Goal: Use online tool/utility

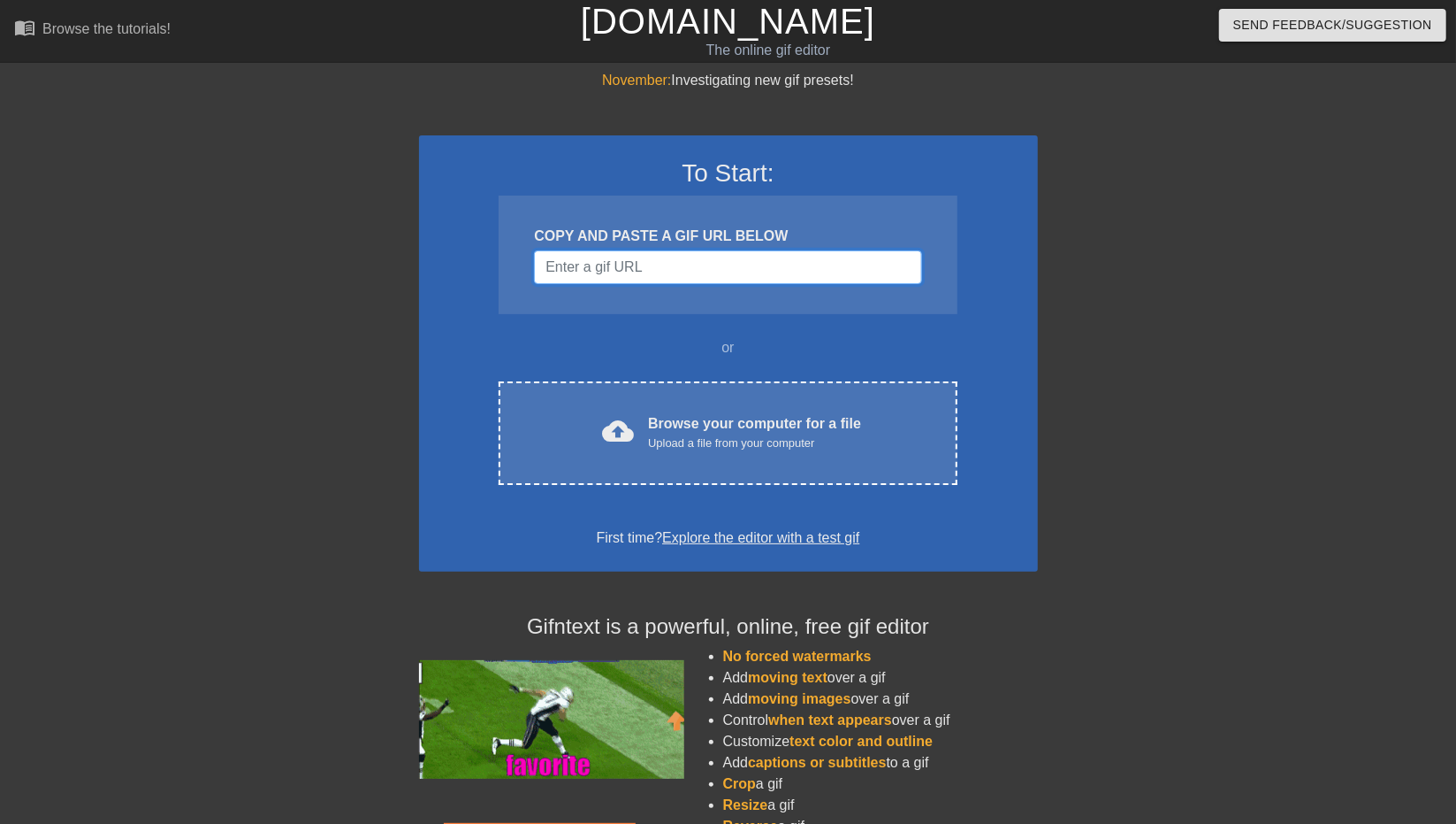
click at [767, 265] on input "Username" at bounding box center [728, 267] width 388 height 34
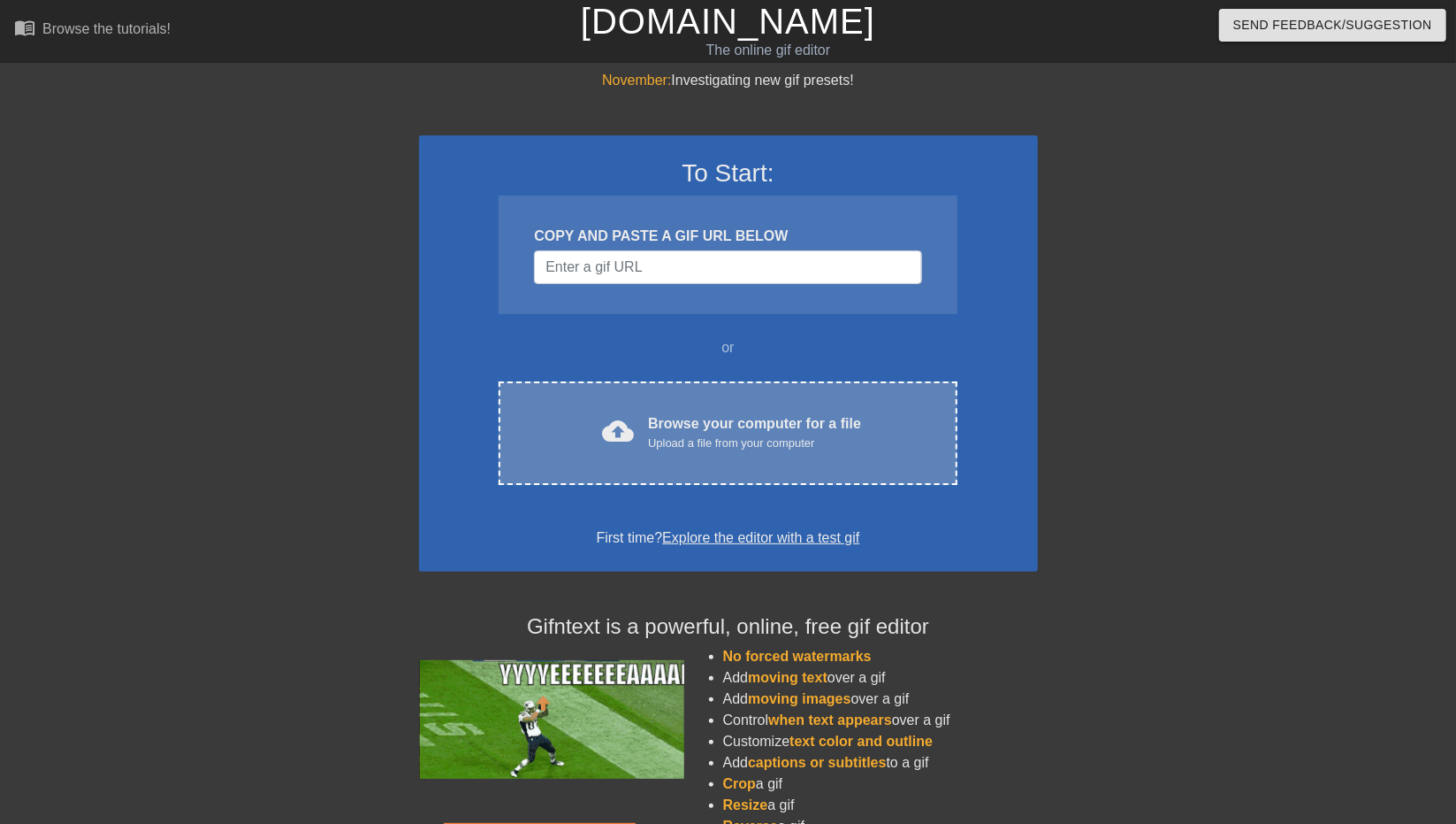
click at [776, 446] on div "Upload a file from your computer" at bounding box center [755, 443] width 213 height 18
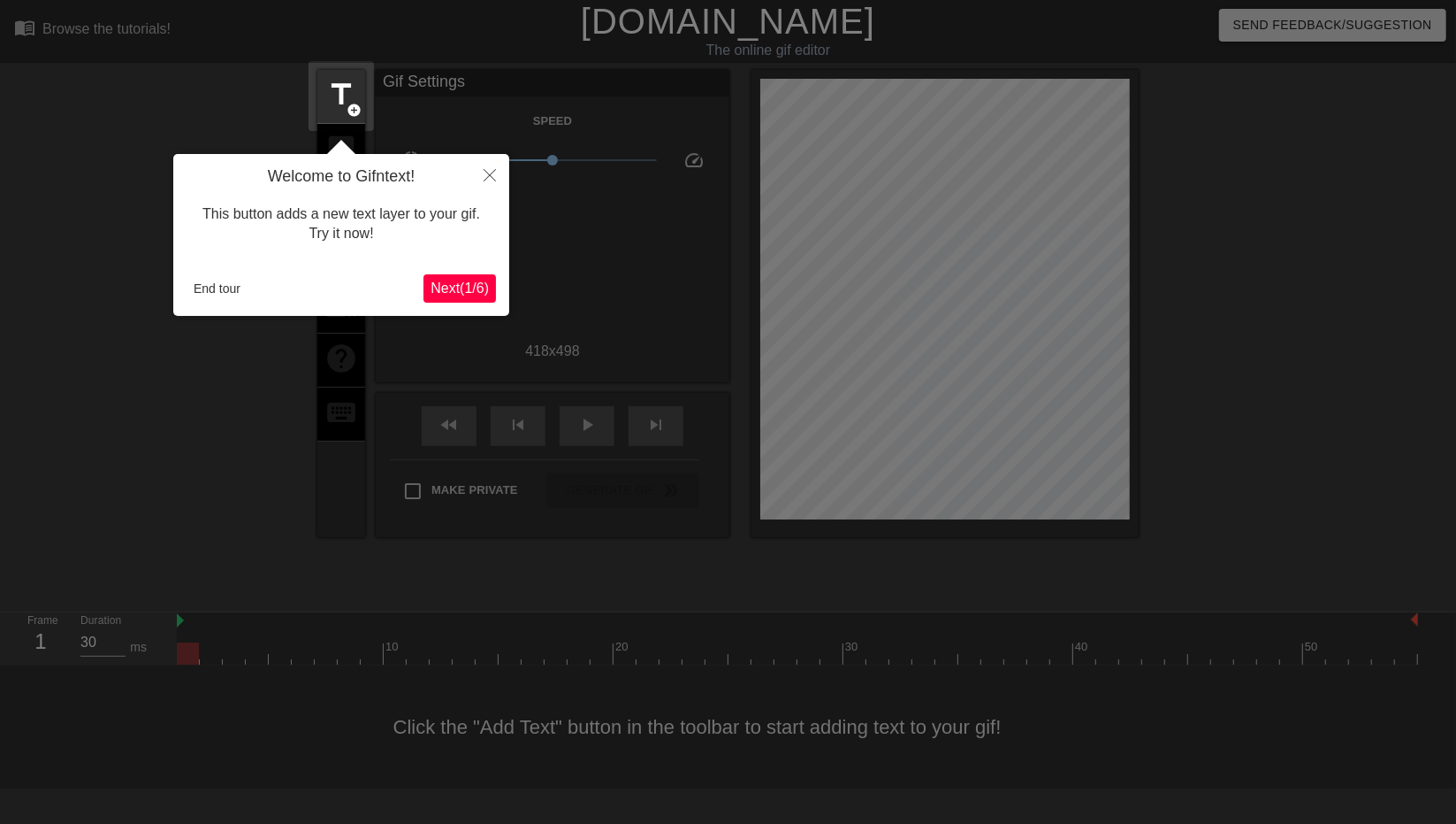
click at [474, 282] on span "Next ( 1 / 6 )" at bounding box center [459, 288] width 58 height 15
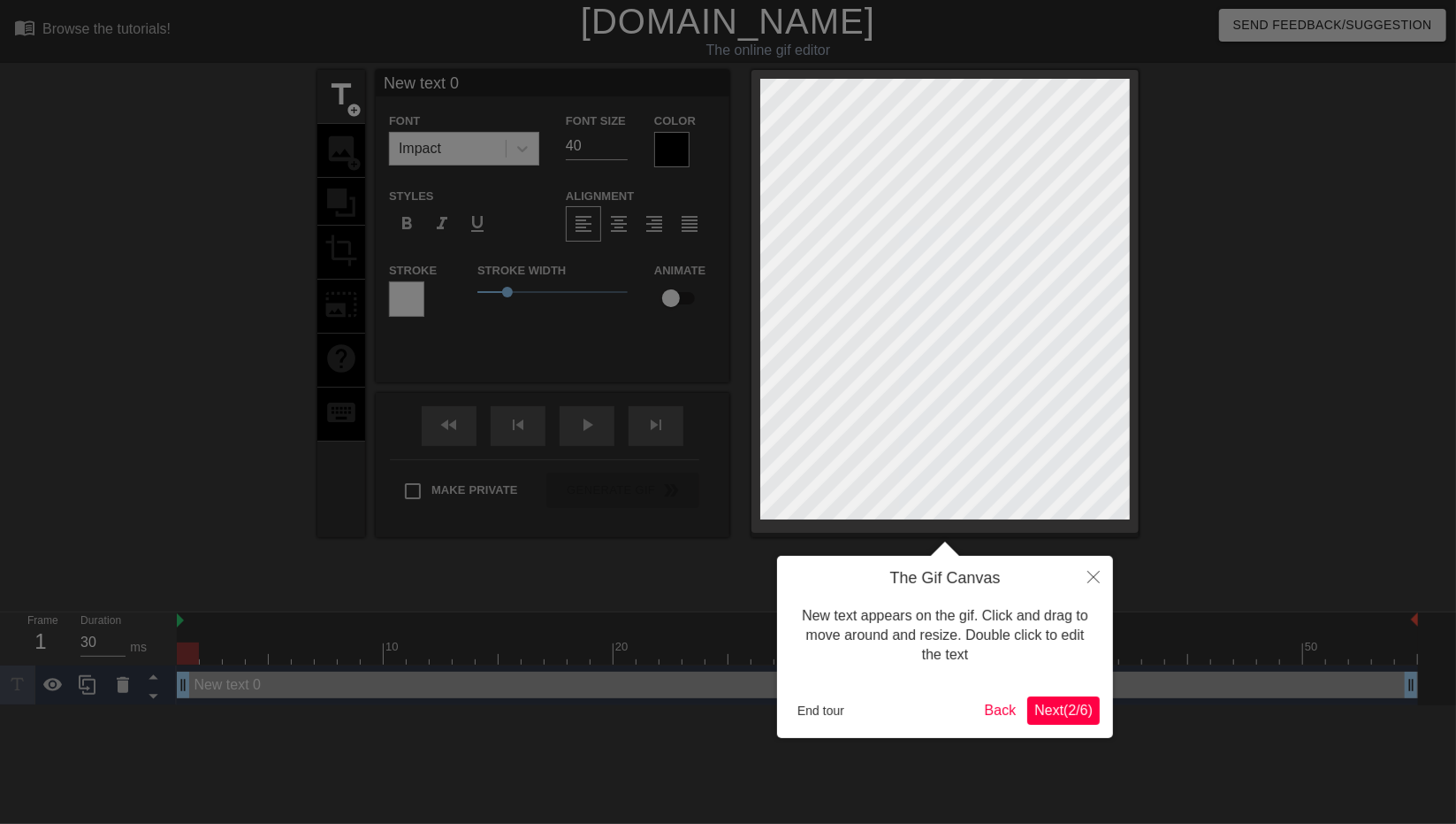
click at [1065, 702] on span "Next ( 2 / 6 )" at bounding box center [1063, 710] width 58 height 15
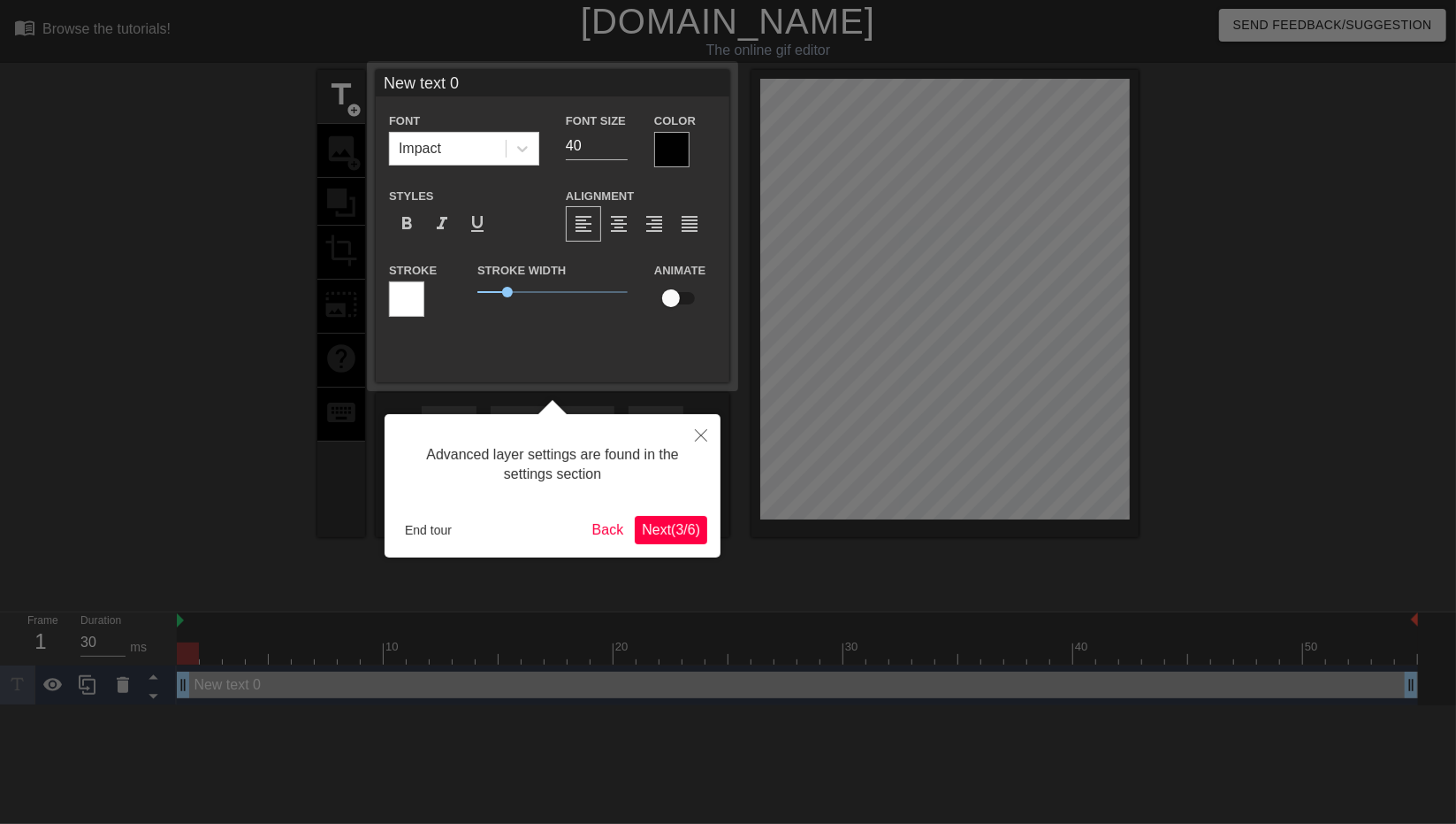
click at [692, 534] on span "Next ( 3 / 6 )" at bounding box center [671, 529] width 58 height 15
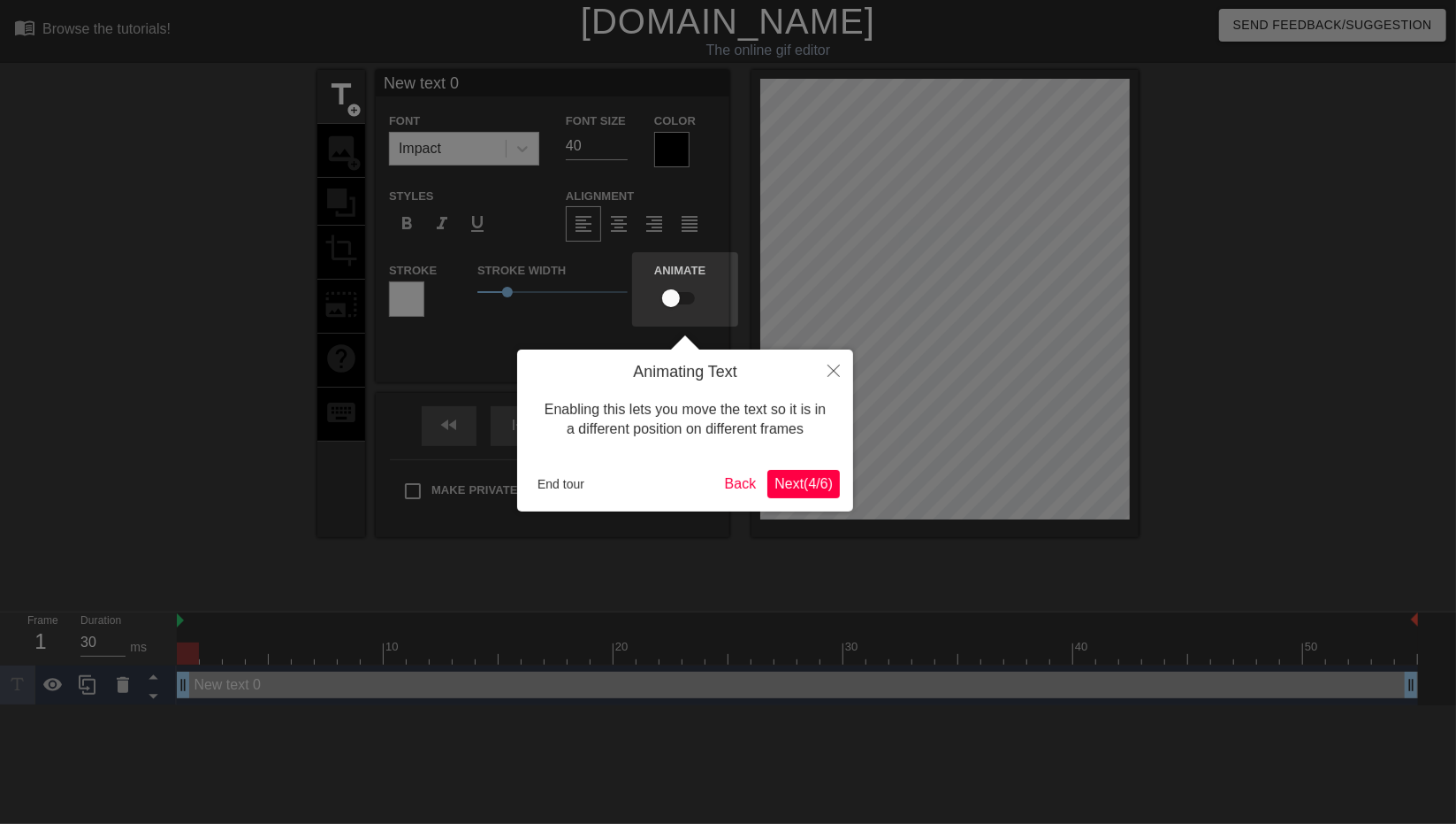
click at [809, 479] on span "Next ( 4 / 6 )" at bounding box center [803, 483] width 58 height 15
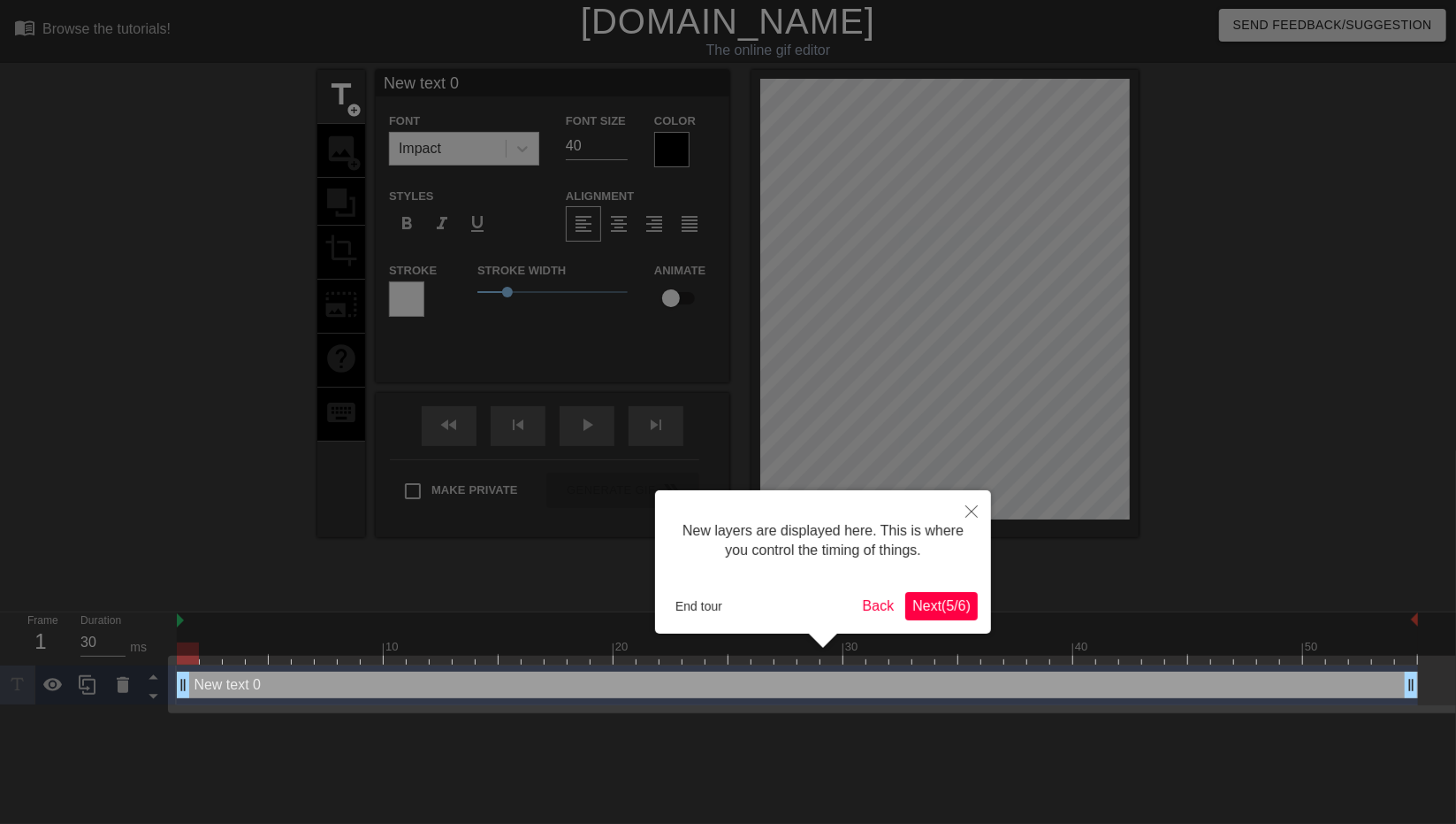
click at [956, 609] on span "Next ( 5 / 6 )" at bounding box center [941, 605] width 58 height 15
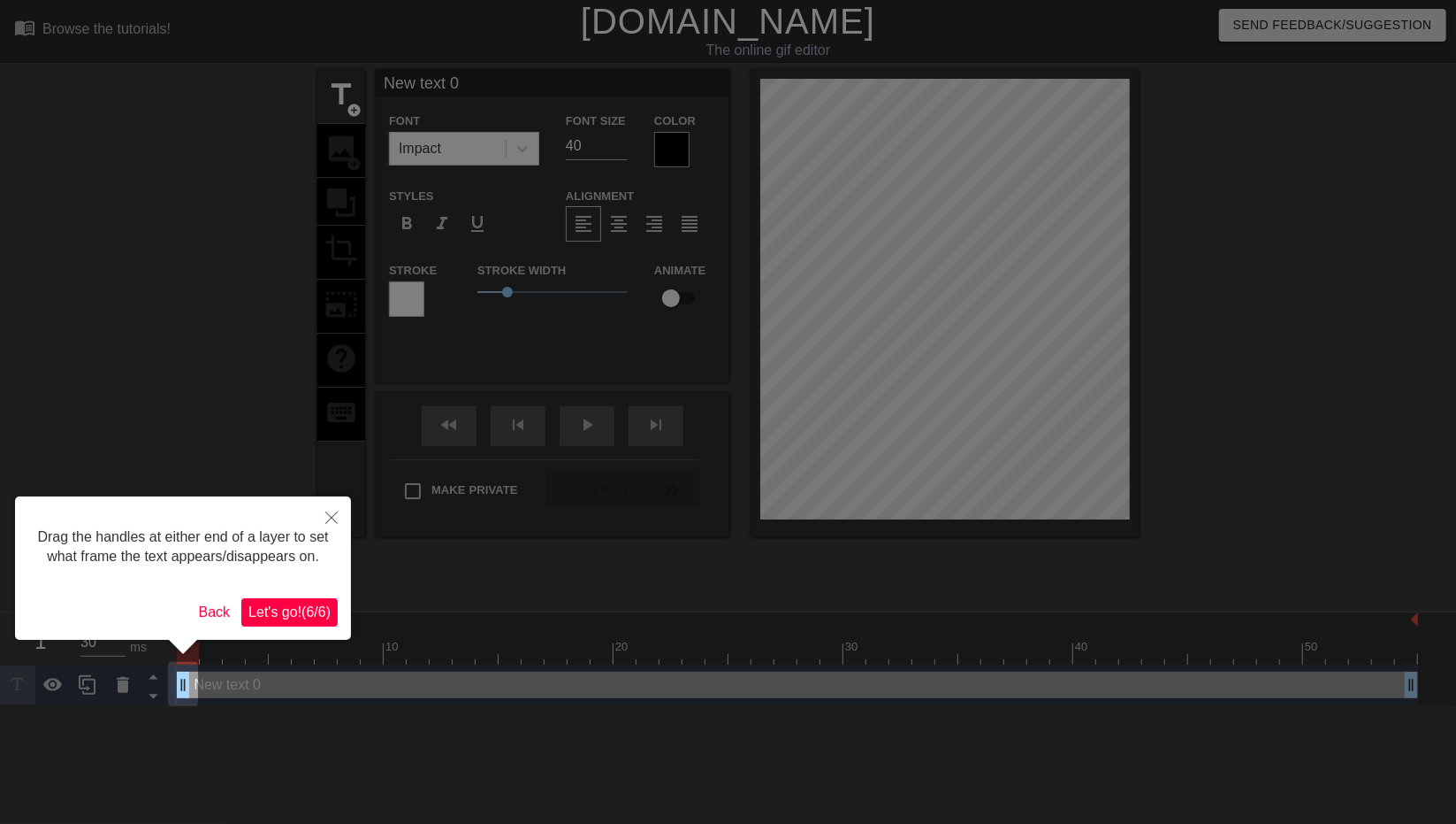
click at [956, 609] on div at bounding box center [728, 412] width 1456 height 824
click at [317, 623] on button "Let's go! ( 6 / 6 )" at bounding box center [289, 612] width 96 height 29
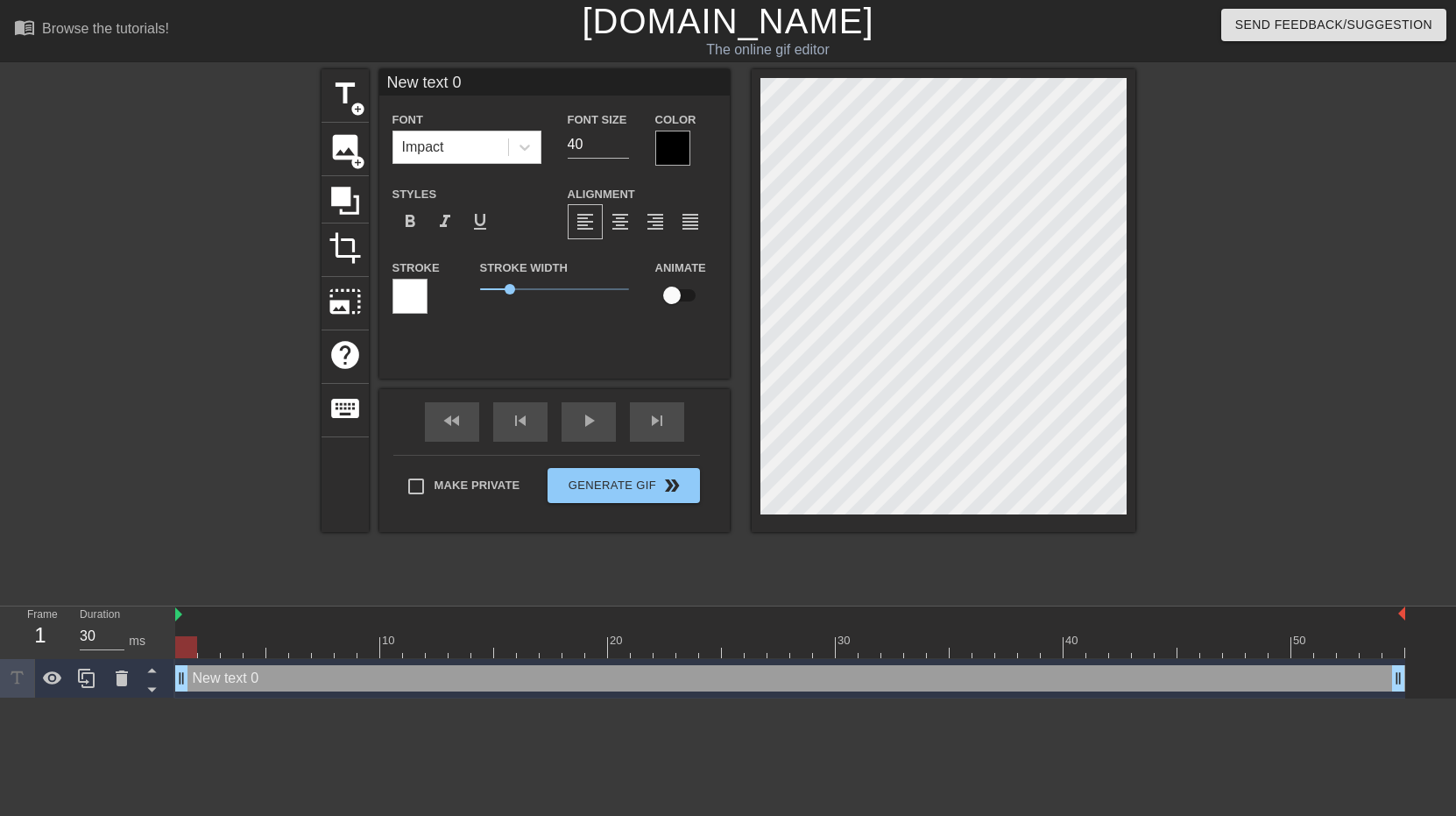
drag, startPoint x: 750, startPoint y: 352, endPoint x: 577, endPoint y: 296, distance: 181.8
click at [586, 296] on span "1" at bounding box center [554, 289] width 149 height 21
click at [352, 150] on span "image" at bounding box center [345, 147] width 34 height 34
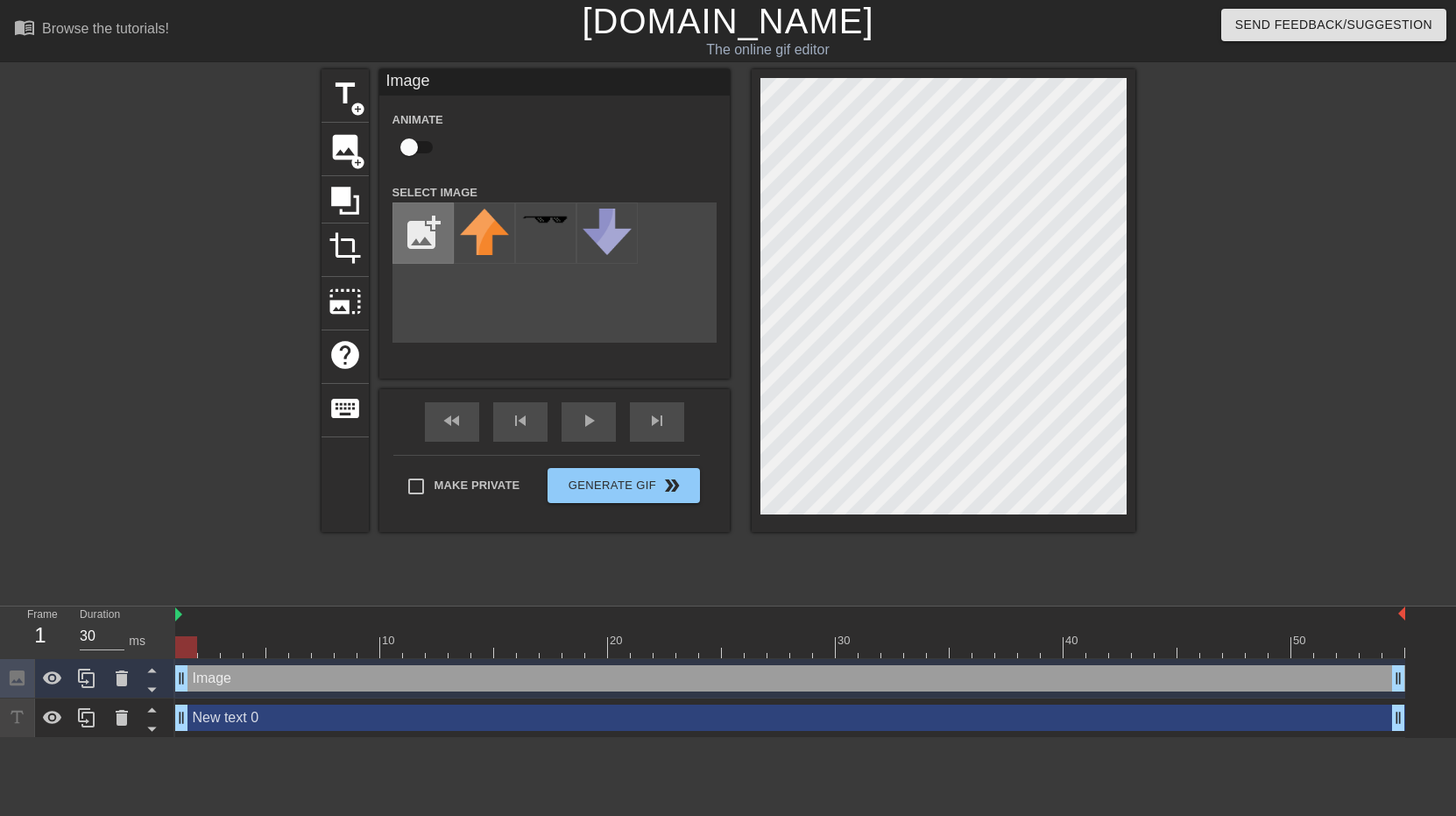
click at [430, 240] on input "file" at bounding box center [422, 233] width 59 height 59
type input "C:\fakepath\AnJ0MyhmUNvDIHTx2y4GSH6_KYqezaXeeSBf2yGLf9_qEVQb-hIuOdGmrEjQOsHyzJ2…"
click at [486, 256] on img at bounding box center [484, 242] width 49 height 66
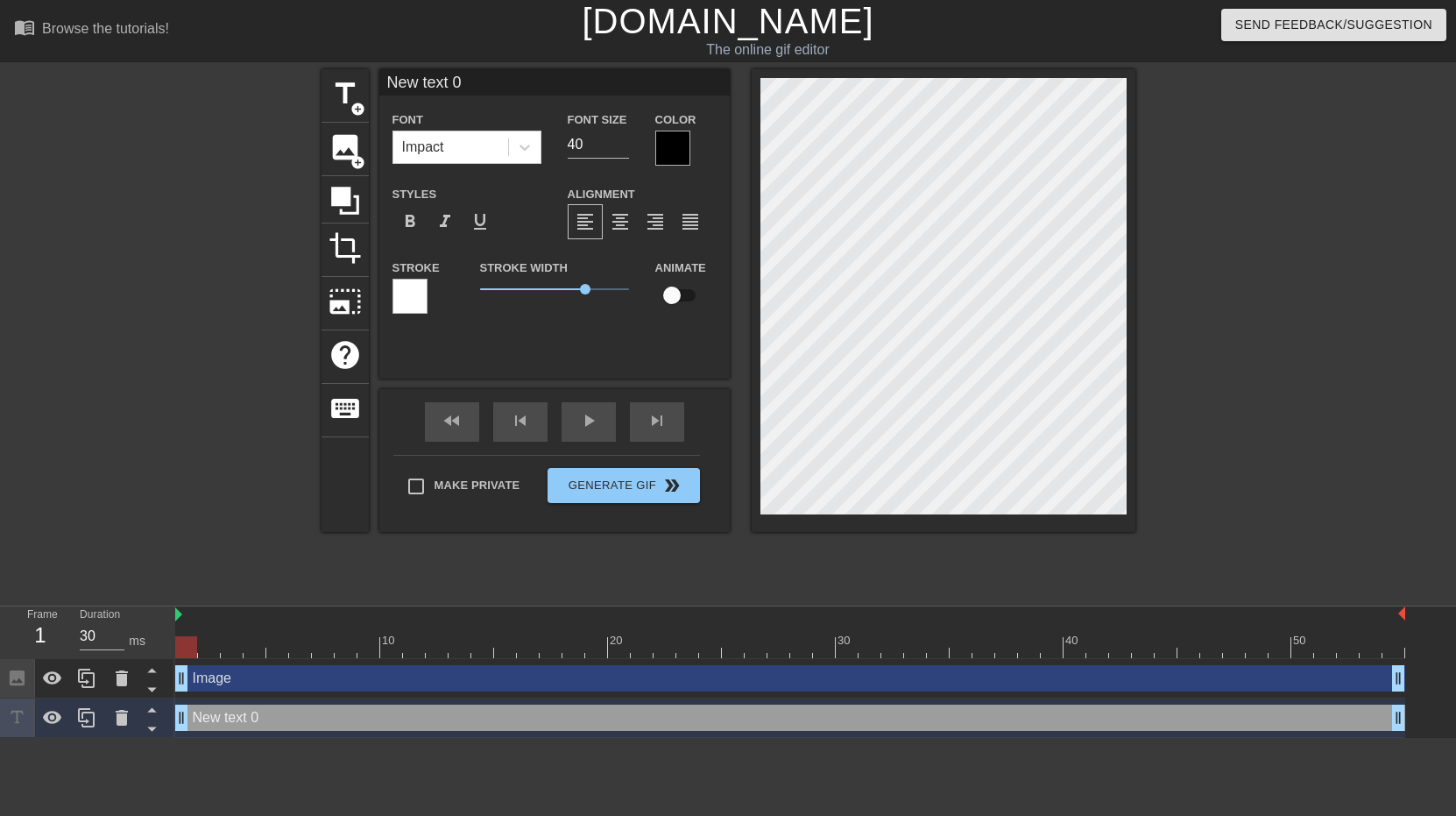
click at [669, 589] on div "title add_circle image add_circle crop photo_size_select_large help keyboard Ne…" at bounding box center [728, 332] width 814 height 526
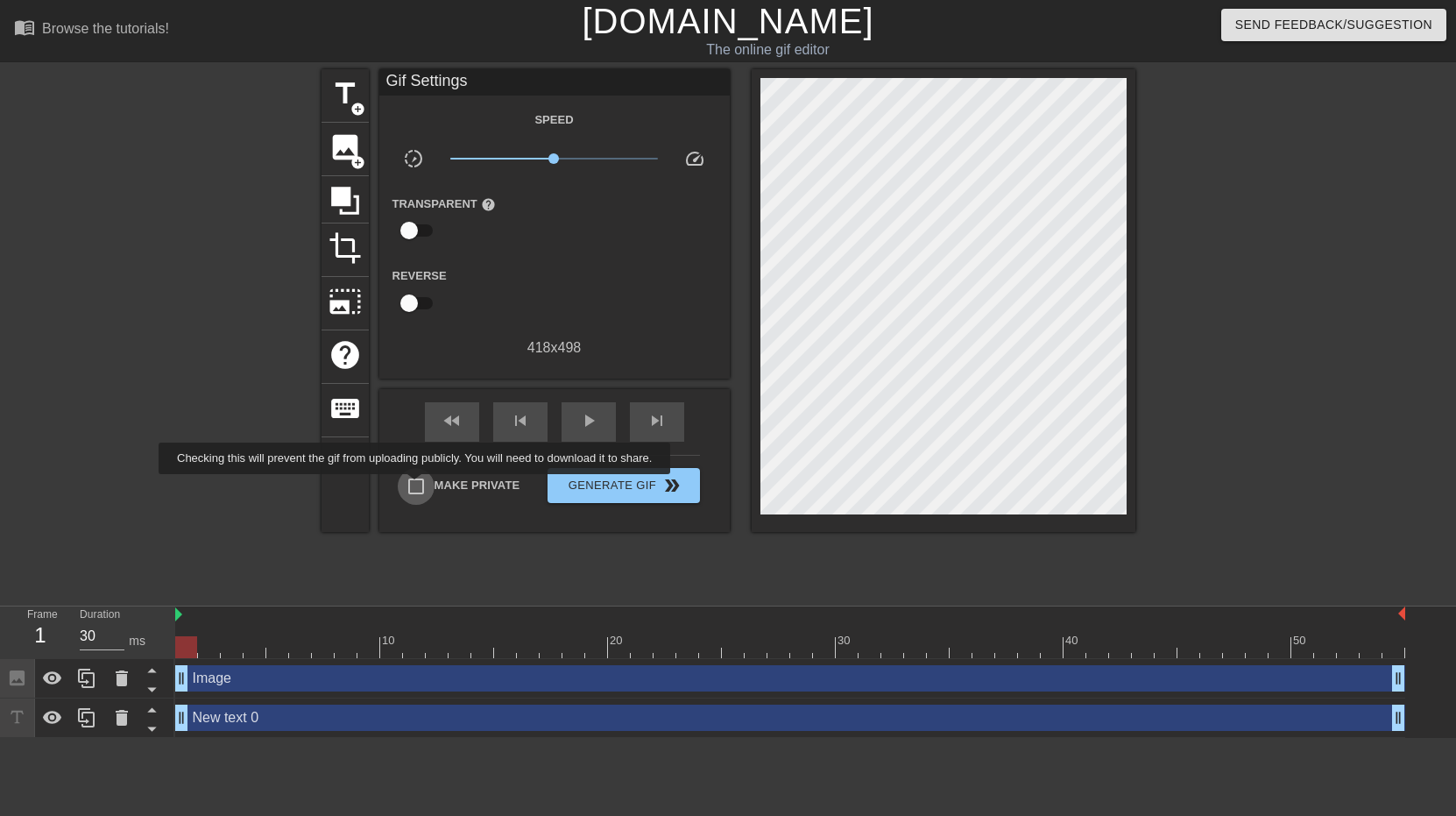
click at [418, 486] on input "Make Private" at bounding box center [416, 487] width 37 height 37
checkbox input "true"
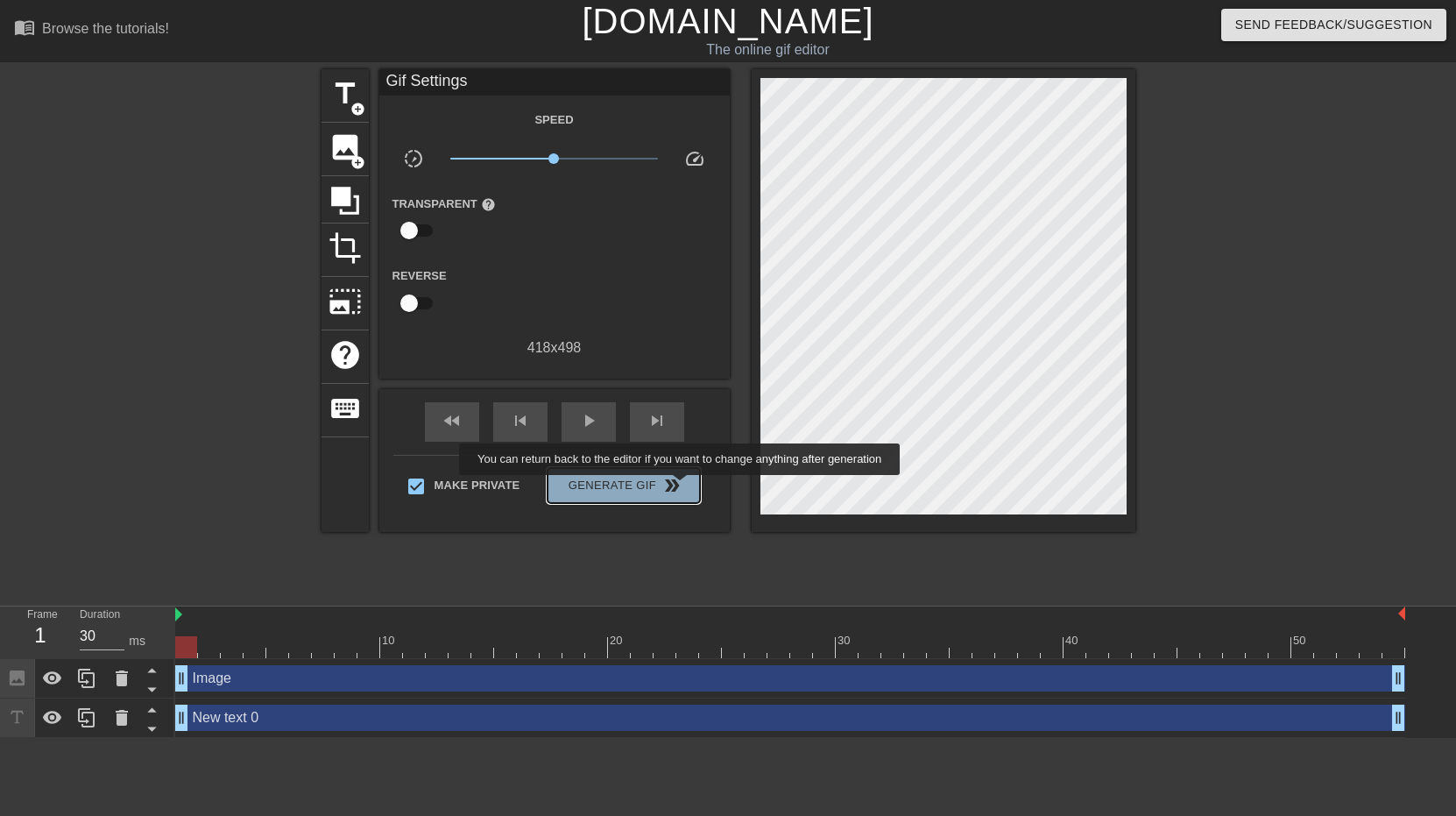
click at [682, 487] on span "double_arrow" at bounding box center [672, 485] width 21 height 21
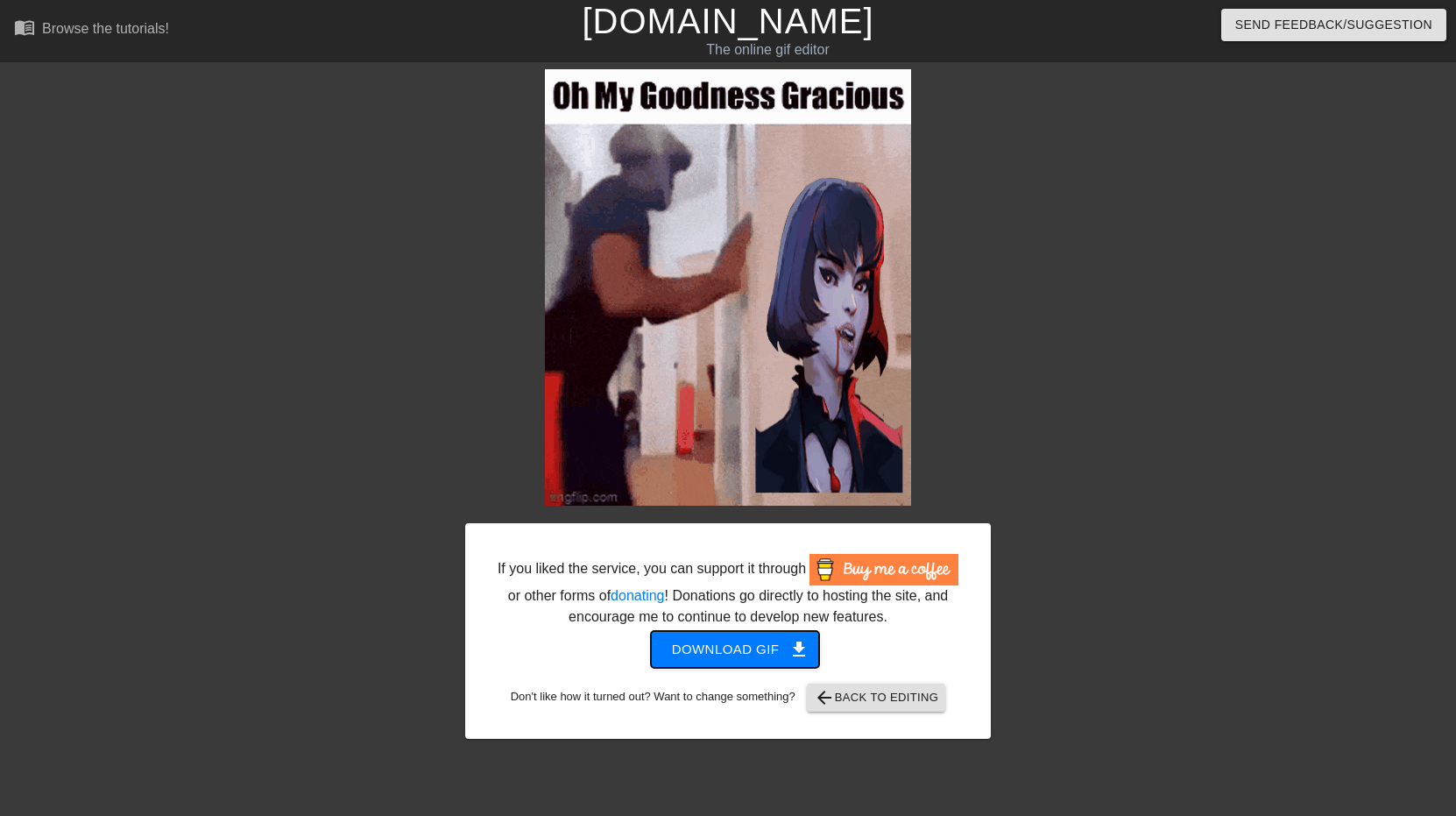
click at [723, 650] on span "Download gif get_app" at bounding box center [736, 650] width 127 height 23
